Goal: Information Seeking & Learning: Learn about a topic

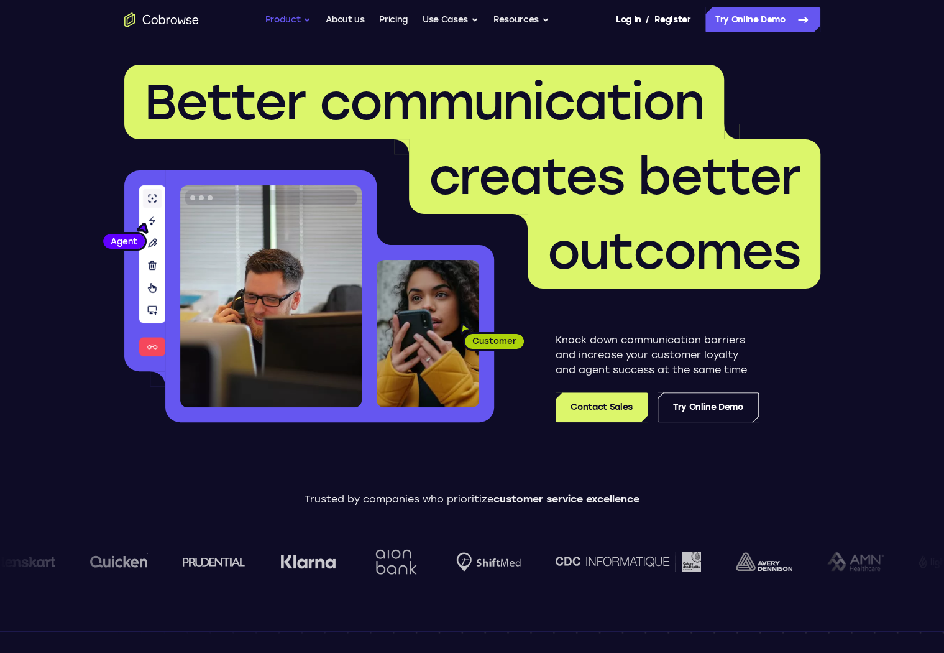
click at [290, 22] on button "Product" at bounding box center [288, 19] width 46 height 25
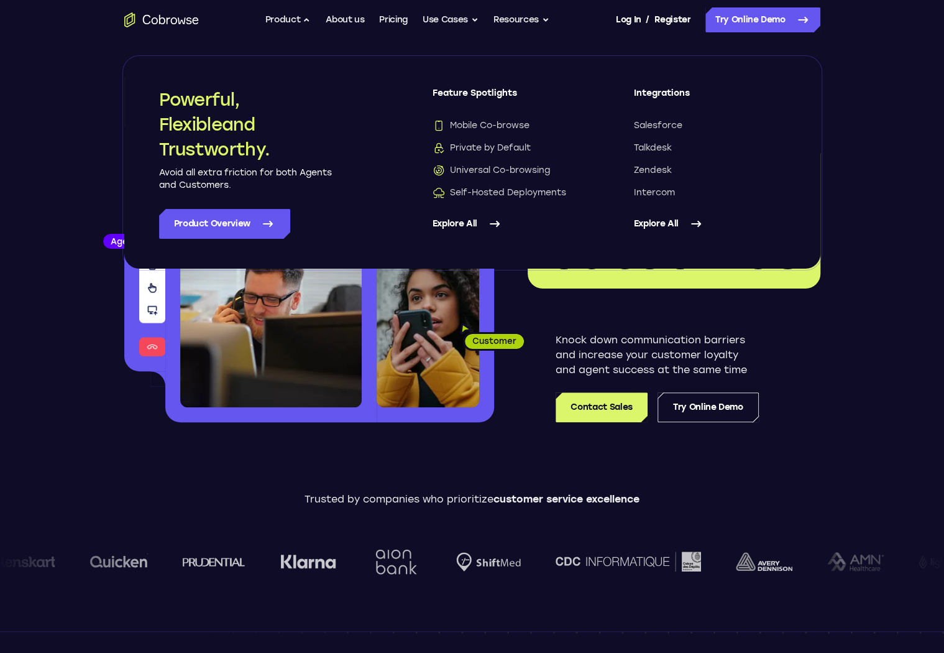
click at [824, 387] on header "Better communication creates better outcomes Customer Agent Agent Knock down co…" at bounding box center [473, 248] width 796 height 417
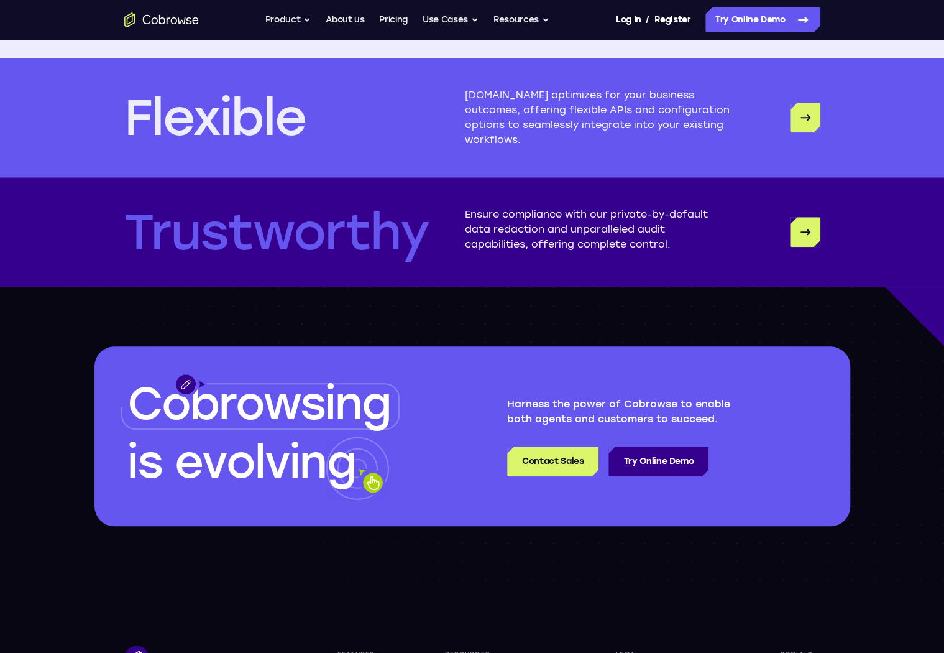
scroll to position [3668, 0]
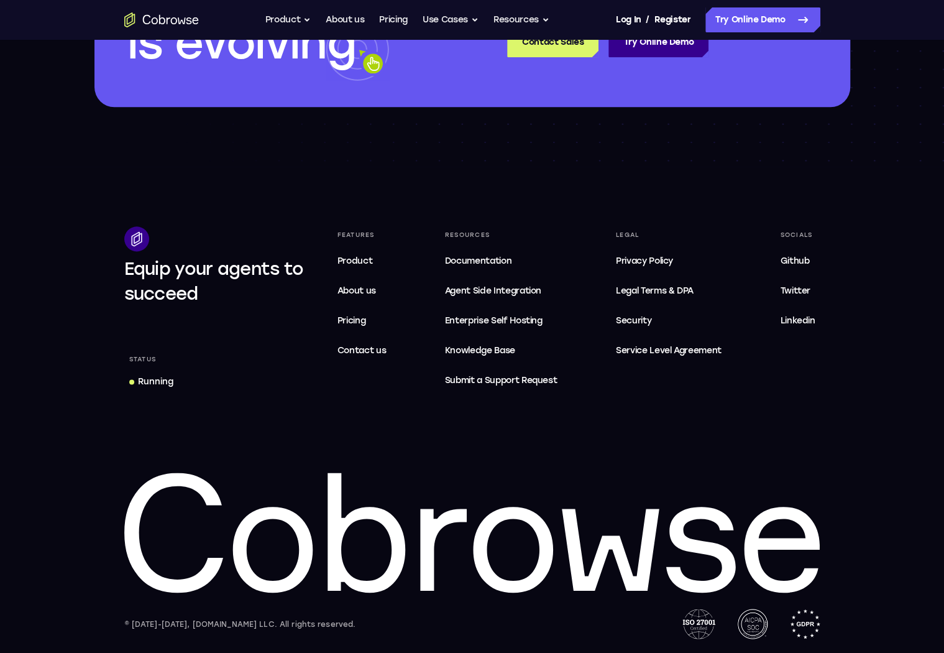
click at [191, 620] on div "© [DATE]-[DATE], [DOMAIN_NAME] LLC. All rights reserved." at bounding box center [240, 623] width 232 height 12
drag, startPoint x: 191, startPoint y: 619, endPoint x: 199, endPoint y: 618, distance: 7.6
click at [194, 619] on div "© [DATE]-[DATE], [DOMAIN_NAME] LLC. All rights reserved." at bounding box center [240, 623] width 232 height 12
drag, startPoint x: 175, startPoint y: 624, endPoint x: 242, endPoint y: 621, distance: 66.6
click at [242, 621] on div "© [DATE]-[DATE], [DOMAIN_NAME] LLC. All rights reserved." at bounding box center [240, 623] width 232 height 12
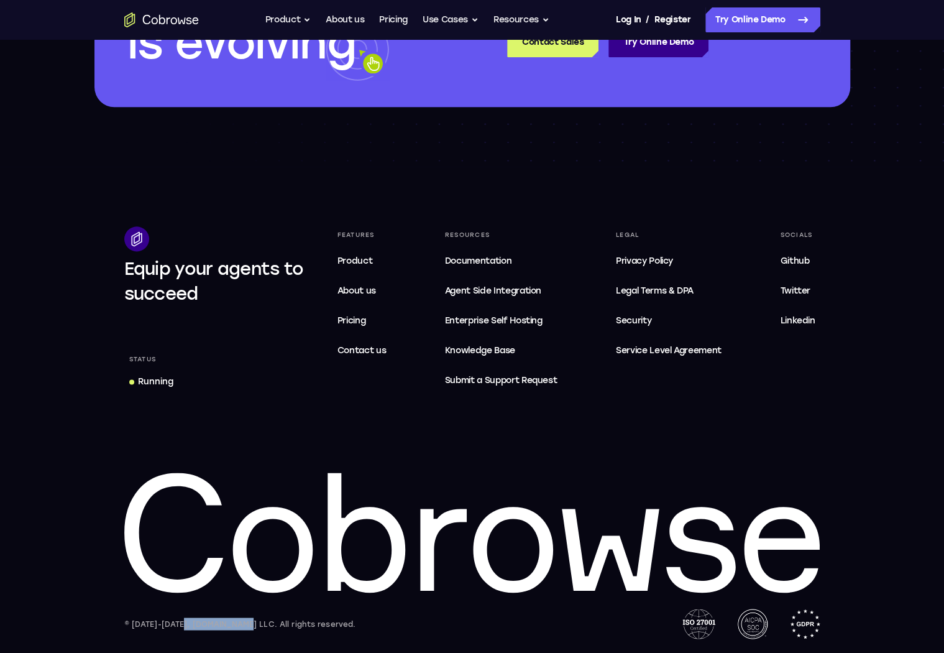
copy div "[DOMAIN_NAME] LLC"
click at [649, 259] on span "Privacy Policy" at bounding box center [644, 261] width 57 height 11
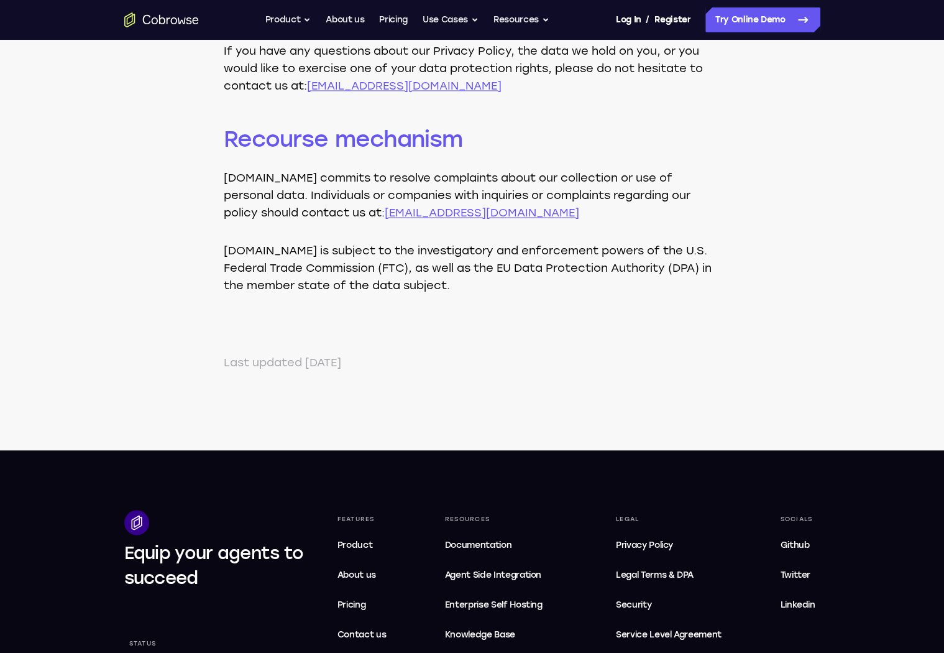
scroll to position [4338, 0]
